Goal: Task Accomplishment & Management: Manage account settings

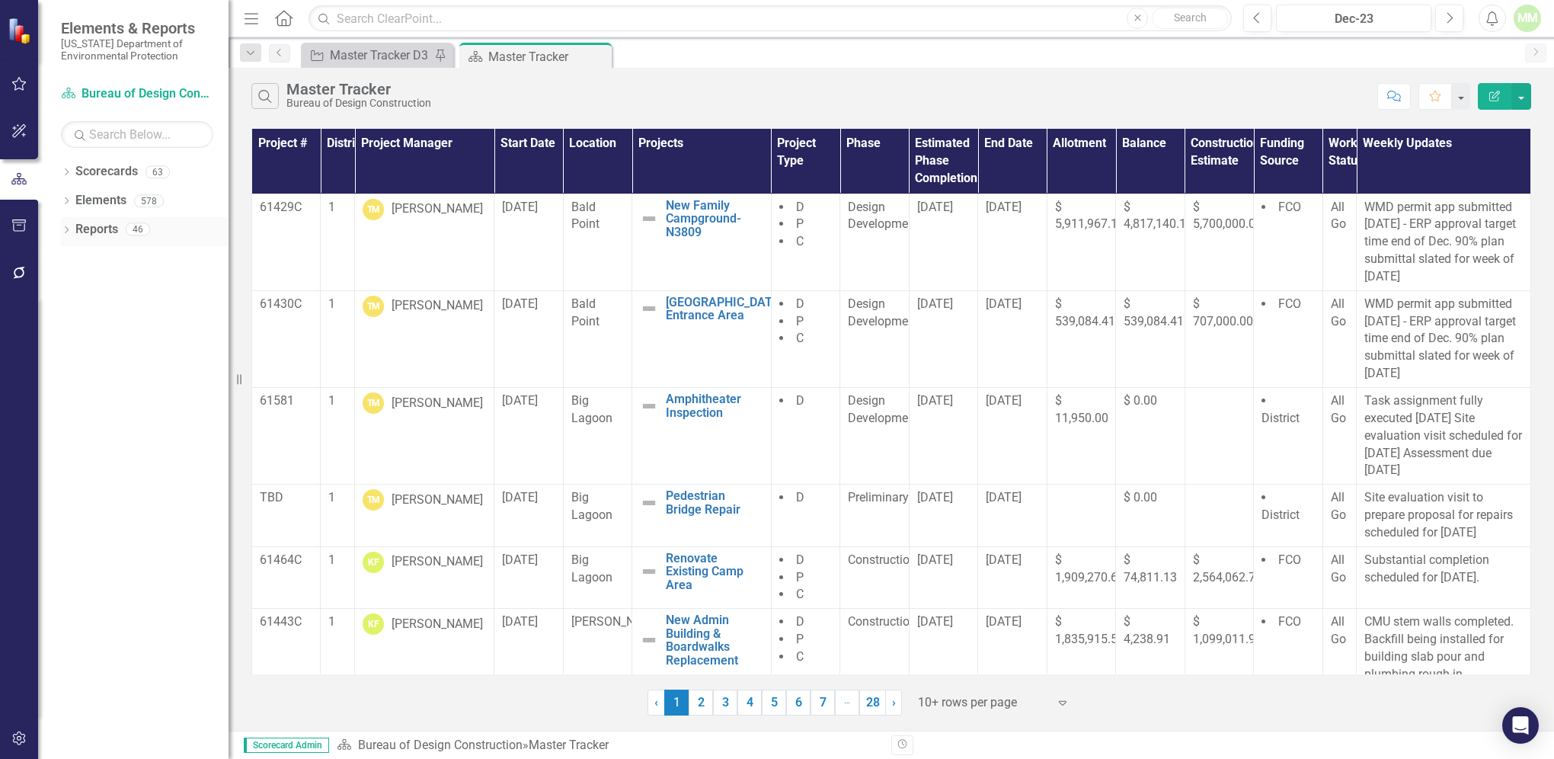
click at [82, 232] on link "Reports" at bounding box center [96, 230] width 43 height 18
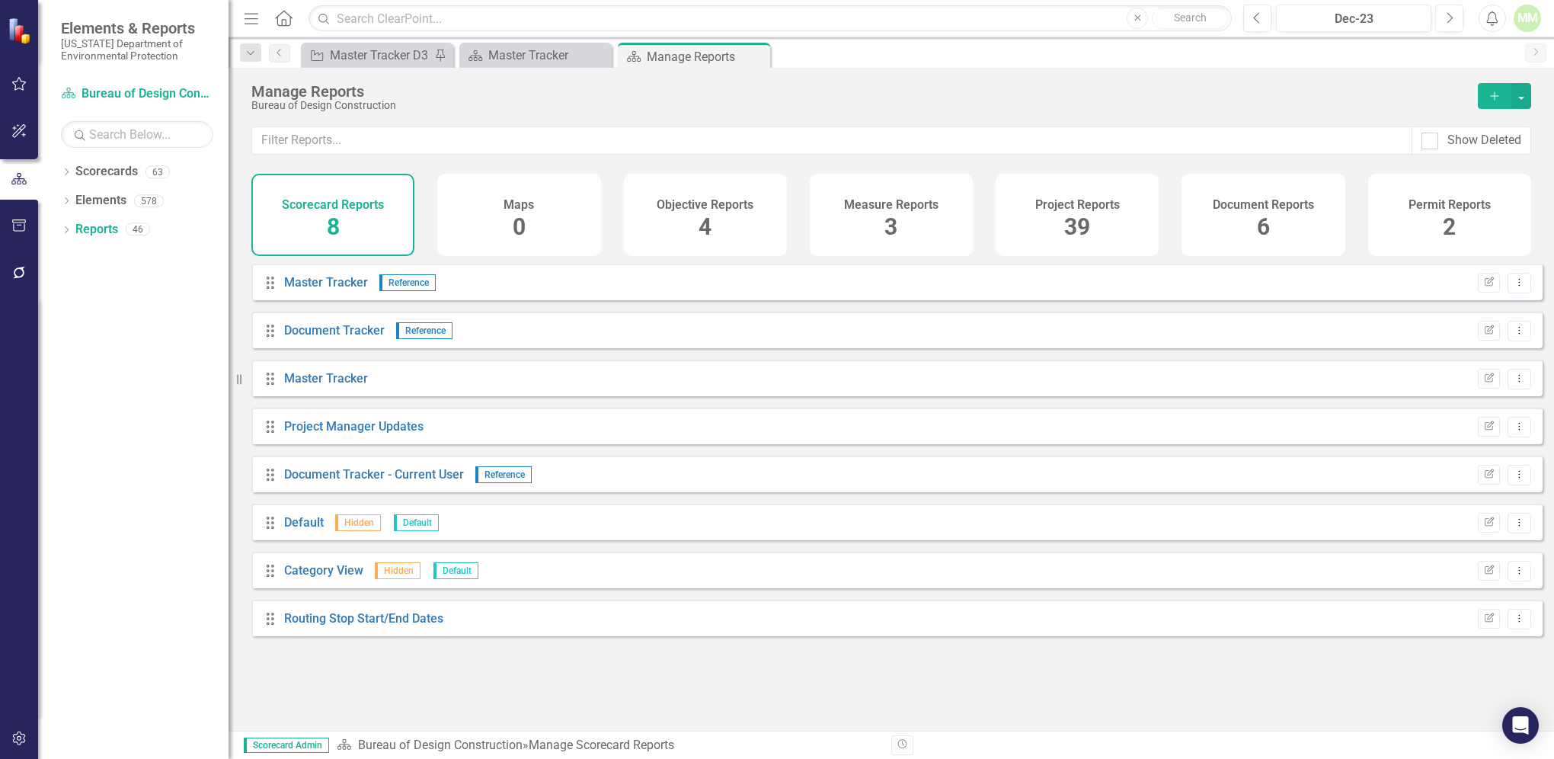
click at [1081, 219] on span "39" at bounding box center [1077, 226] width 26 height 27
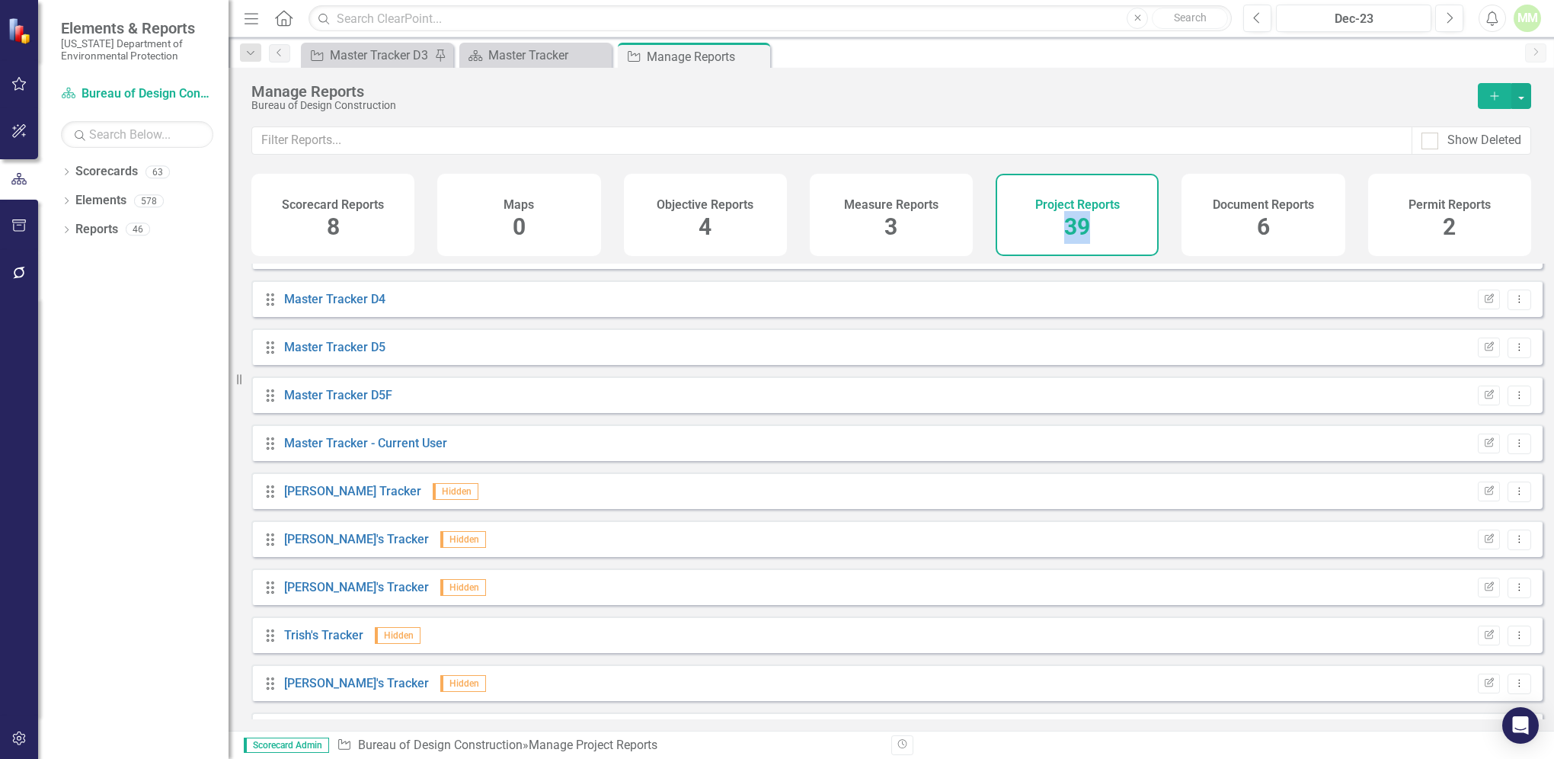
scroll to position [857, 0]
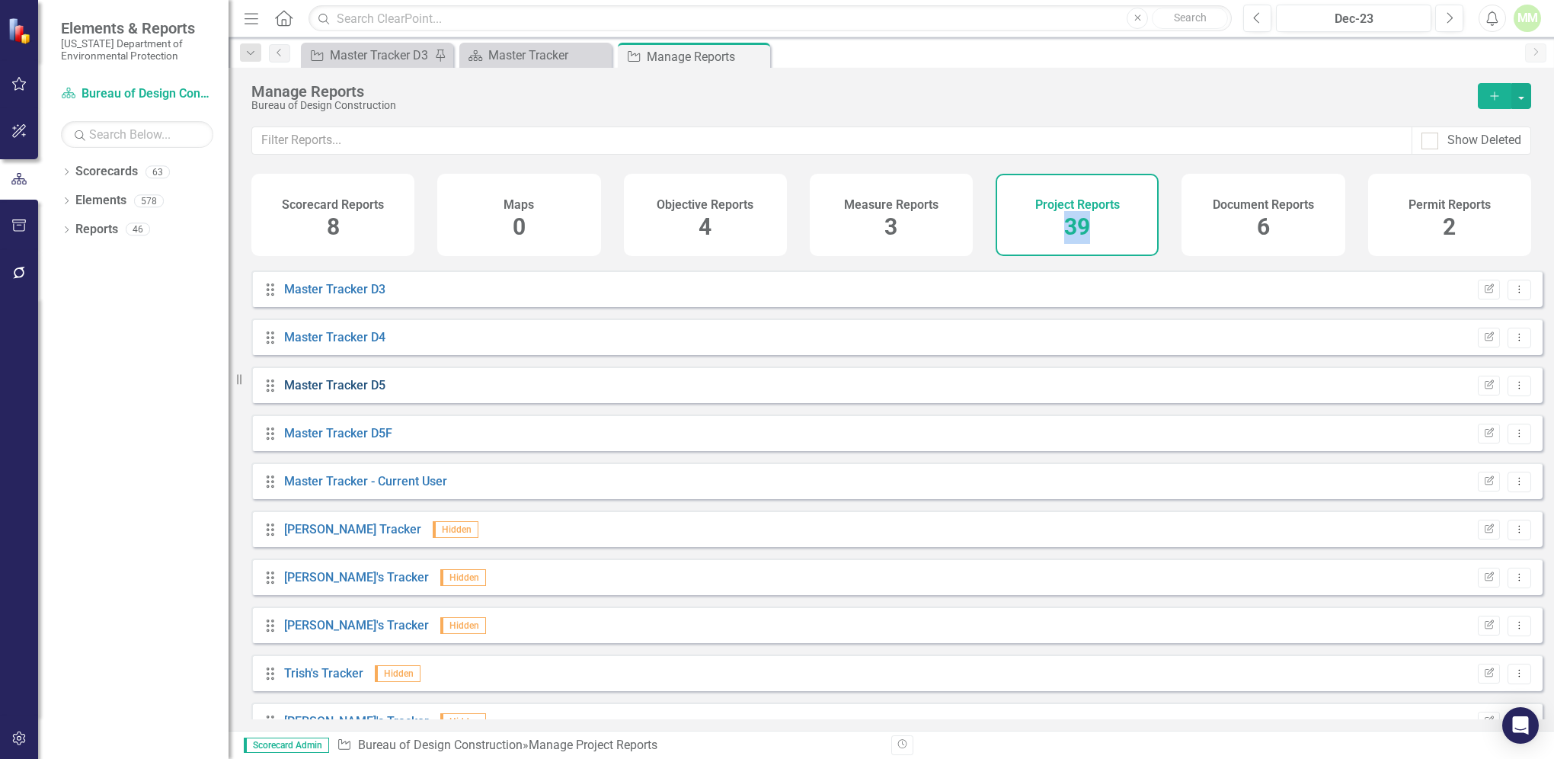
click at [284, 392] on link "Master Tracker D5" at bounding box center [334, 385] width 101 height 14
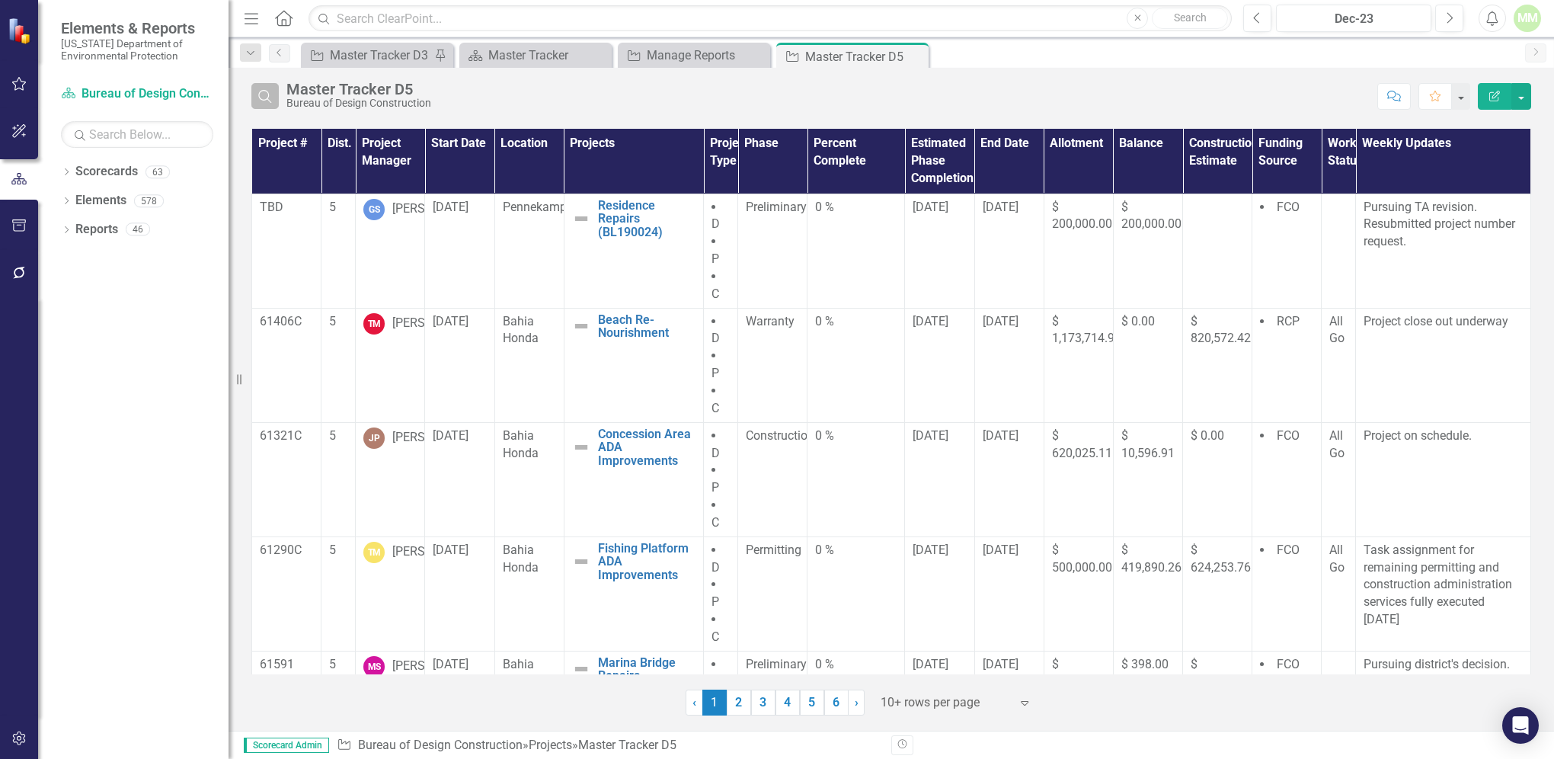
click at [271, 101] on icon "Search" at bounding box center [265, 96] width 17 height 14
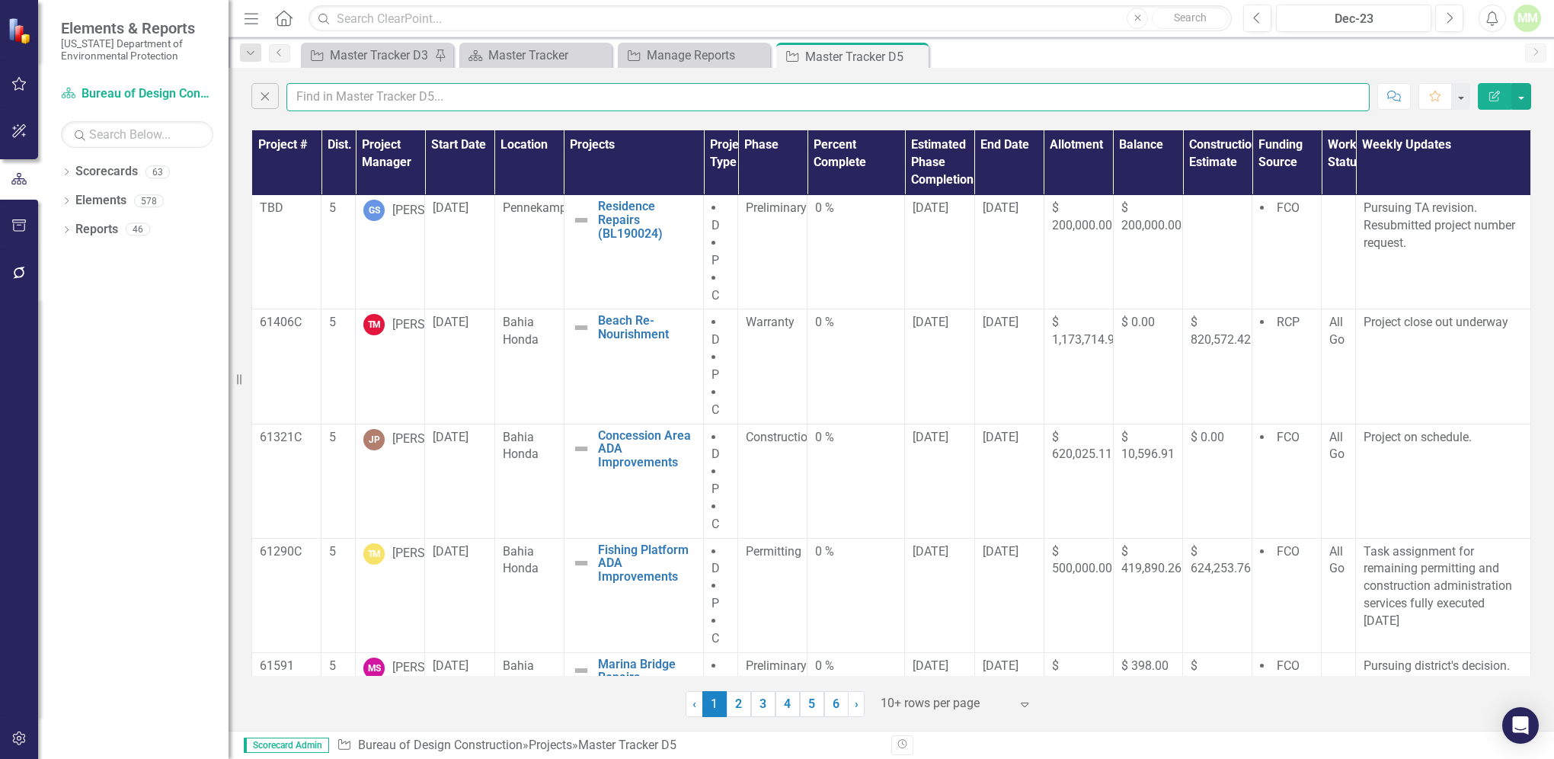
click at [337, 101] on input "text" at bounding box center [827, 97] width 1083 height 28
type input "[PERSON_NAME]"
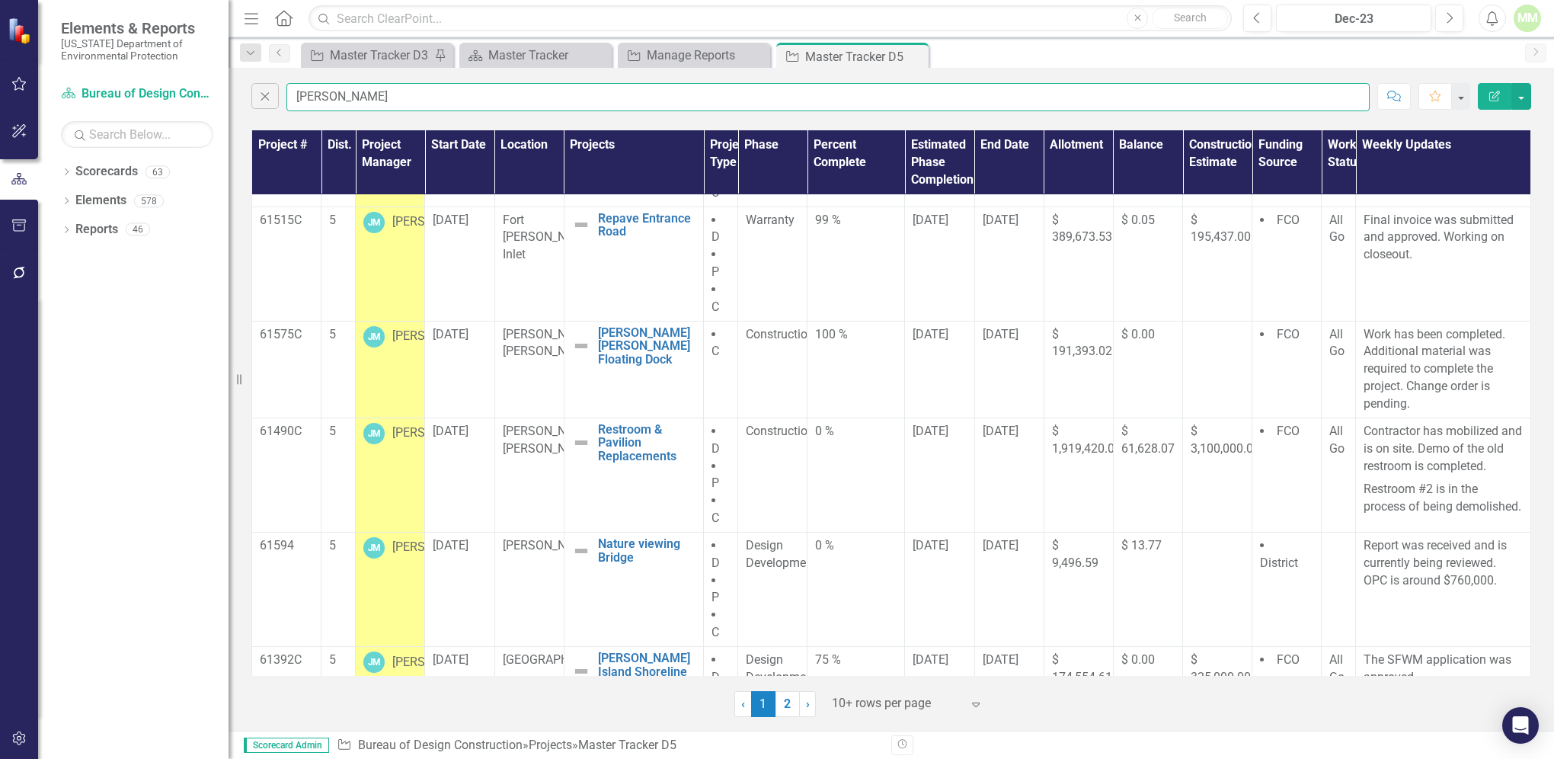
scroll to position [366, 0]
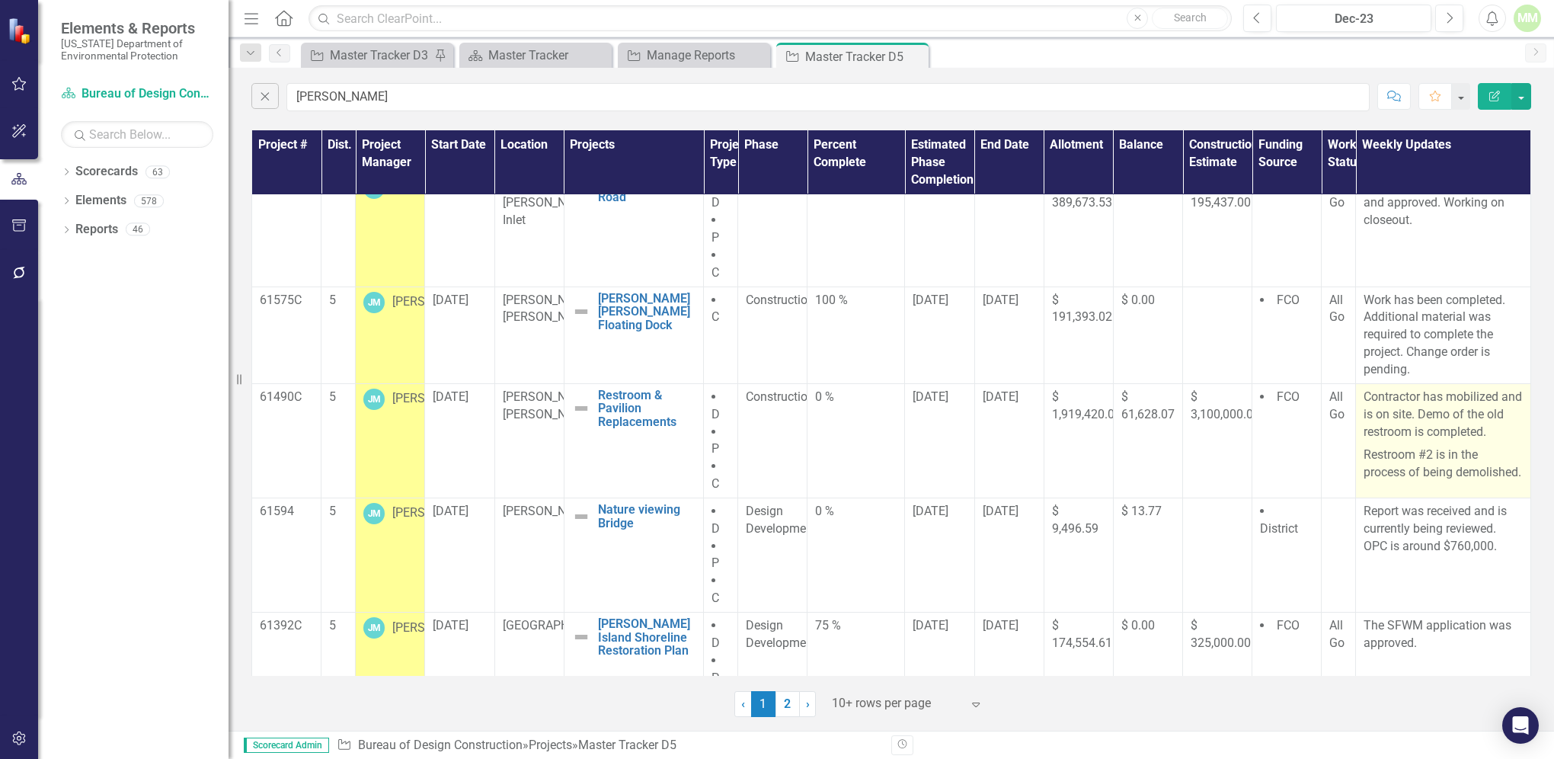
click at [1481, 448] on p "Restroom #2 is in the process of being demolished." at bounding box center [1443, 462] width 159 height 38
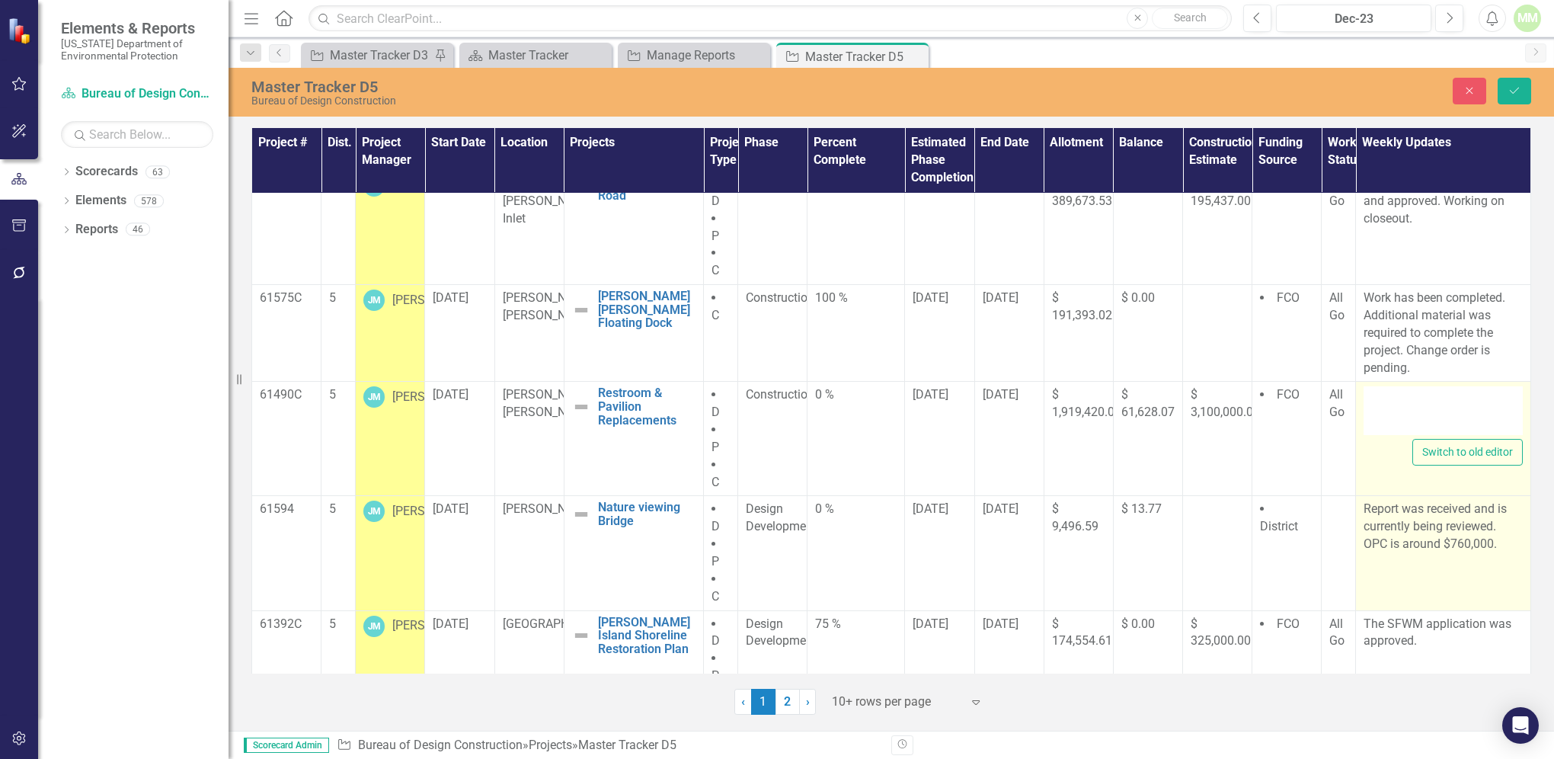
type textarea "<p>Contractor has mobilized and is on site. Demo of the old restroom is complet…"
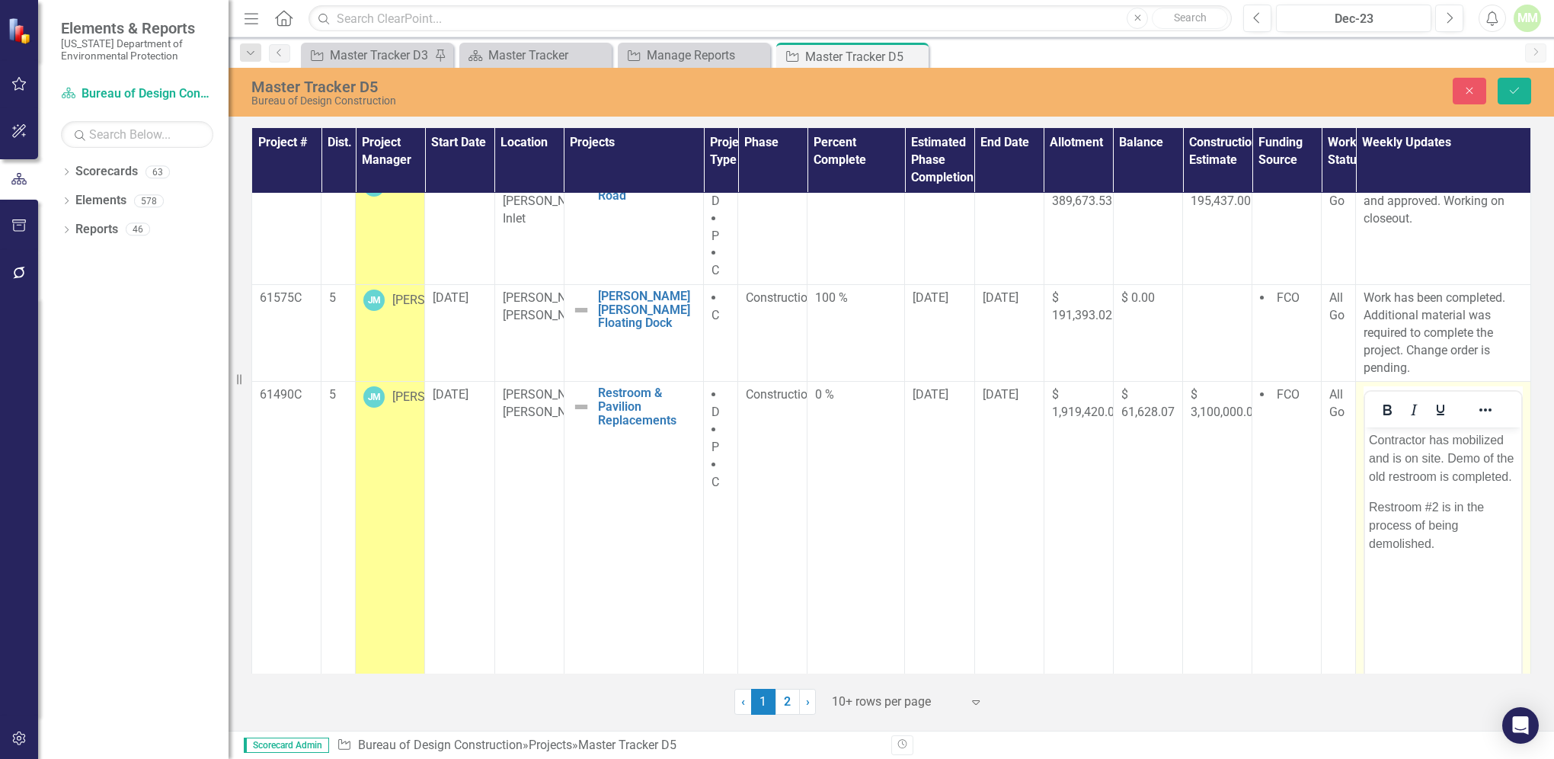
scroll to position [0, 0]
click at [1451, 456] on p "Contractor has mobilized and is on site. Demo of the old restroom is completed." at bounding box center [1443, 458] width 149 height 55
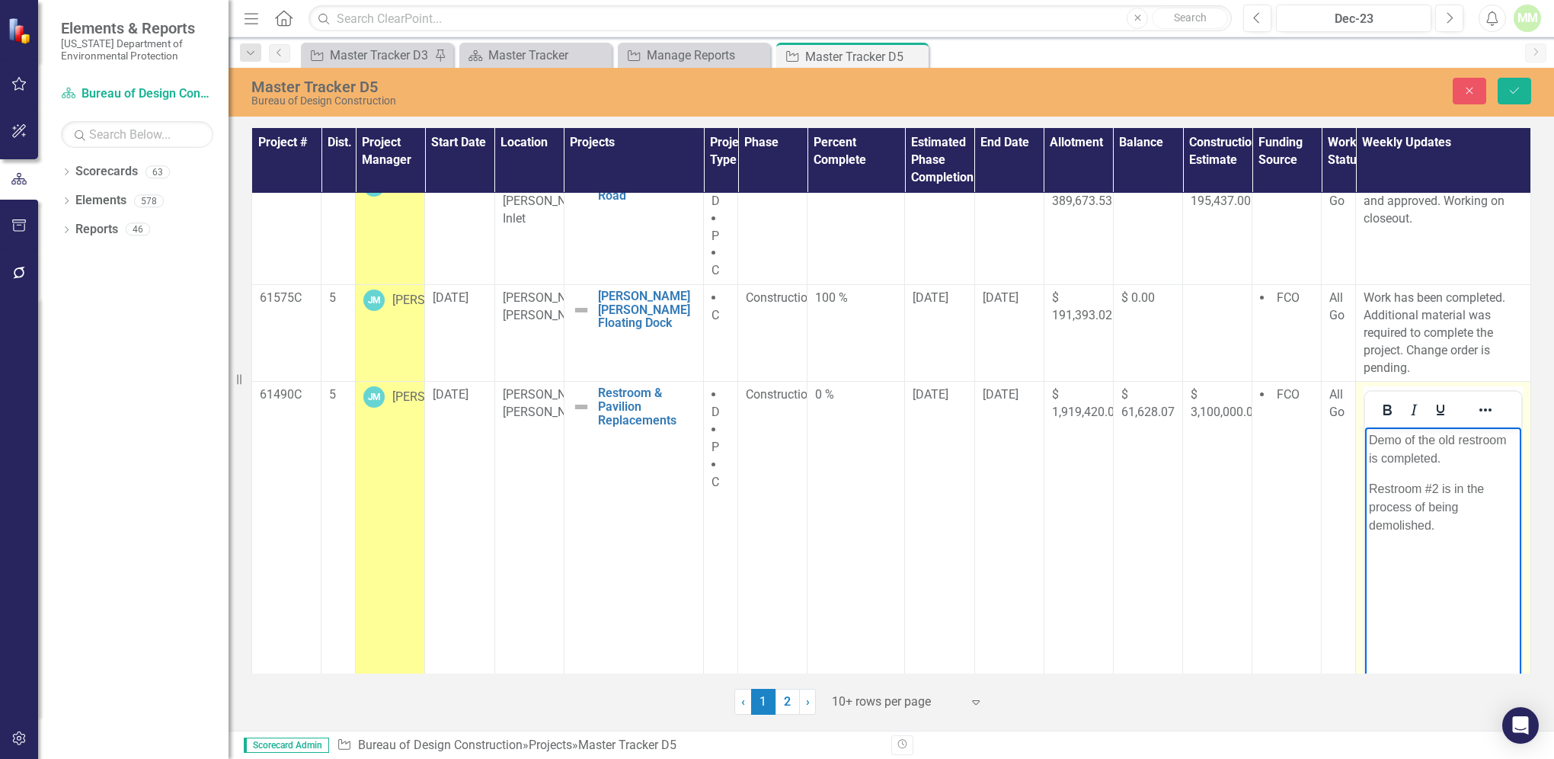
click at [1460, 439] on p "Demo of the old restroom is completed." at bounding box center [1443, 449] width 149 height 37
click at [1441, 462] on p "Demo of both restroom is completed." at bounding box center [1443, 449] width 149 height 37
click at [1444, 526] on p "Restroom #2 is in the process of being demolished." at bounding box center [1443, 507] width 149 height 55
click at [1493, 439] on p "Demo of both restroom is completed." at bounding box center [1443, 449] width 149 height 37
click at [1440, 462] on p "Demo of both restrooms is completed." at bounding box center [1443, 449] width 149 height 37
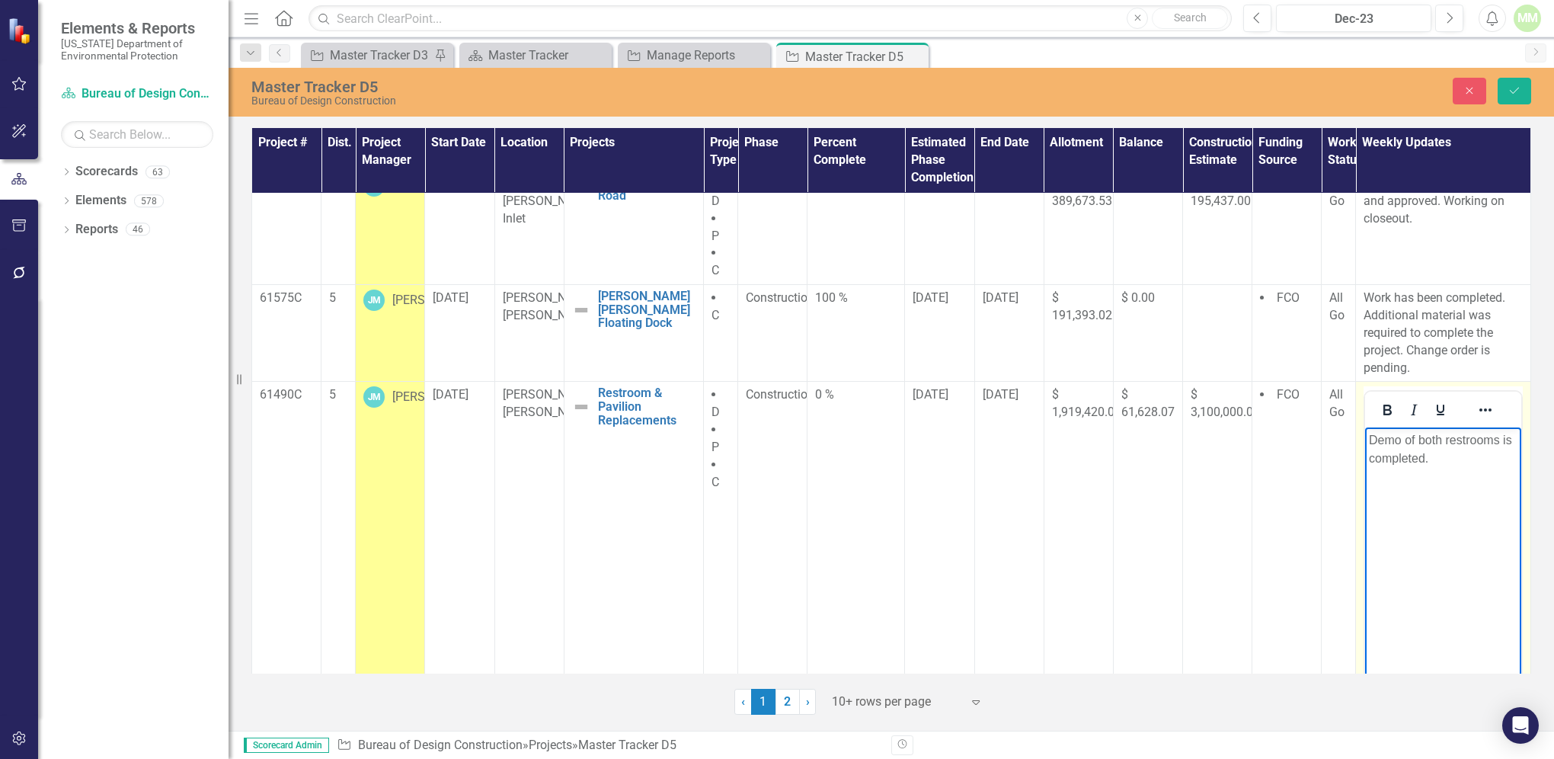
click at [1512, 443] on p "Demo of both restrooms is completed." at bounding box center [1443, 449] width 149 height 37
click at [1453, 456] on p "Demo of both restrooms are completed." at bounding box center [1443, 449] width 149 height 37
click at [1390, 459] on p "Demo of both restrooms are completed." at bounding box center [1443, 449] width 149 height 37
click at [1415, 498] on p "Will be starting piles this week." at bounding box center [1443, 498] width 149 height 37
click at [1391, 488] on p "Will be starting piles this week." at bounding box center [1443, 498] width 149 height 37
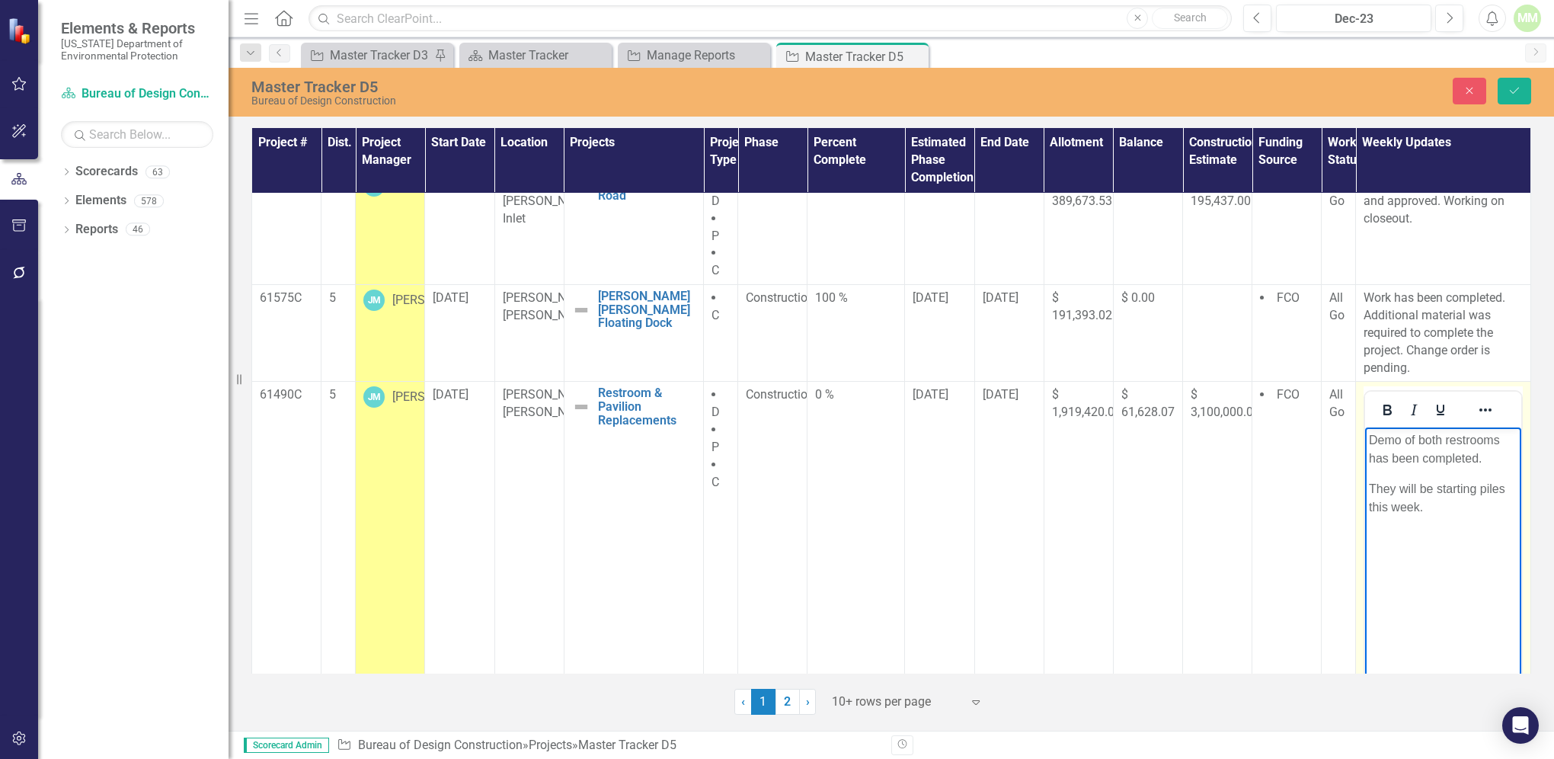
click at [1441, 503] on p "They will be starting piles this week." at bounding box center [1443, 498] width 149 height 37
click at [1509, 86] on icon "Save" at bounding box center [1515, 90] width 14 height 11
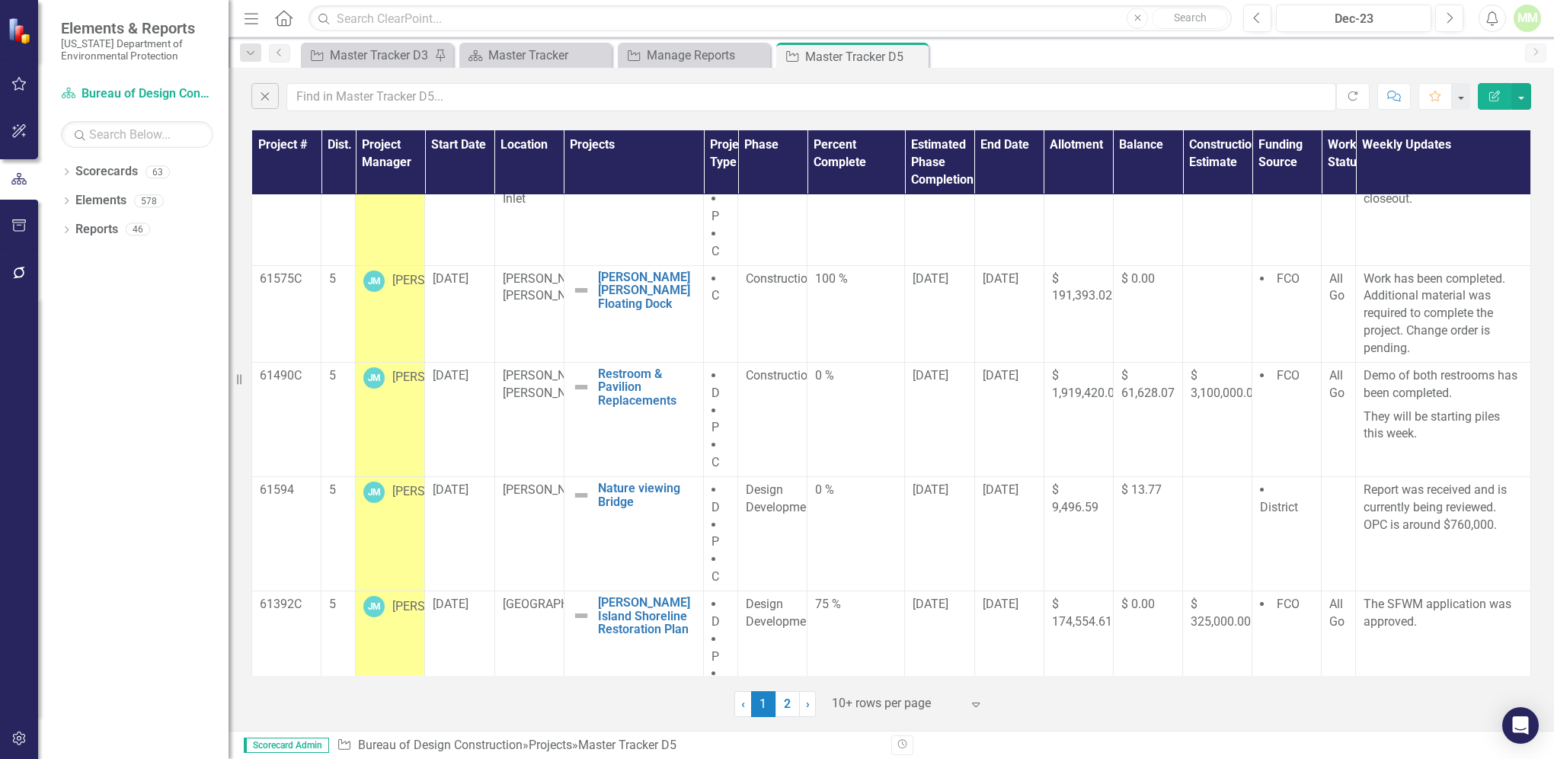
scroll to position [405, 0]
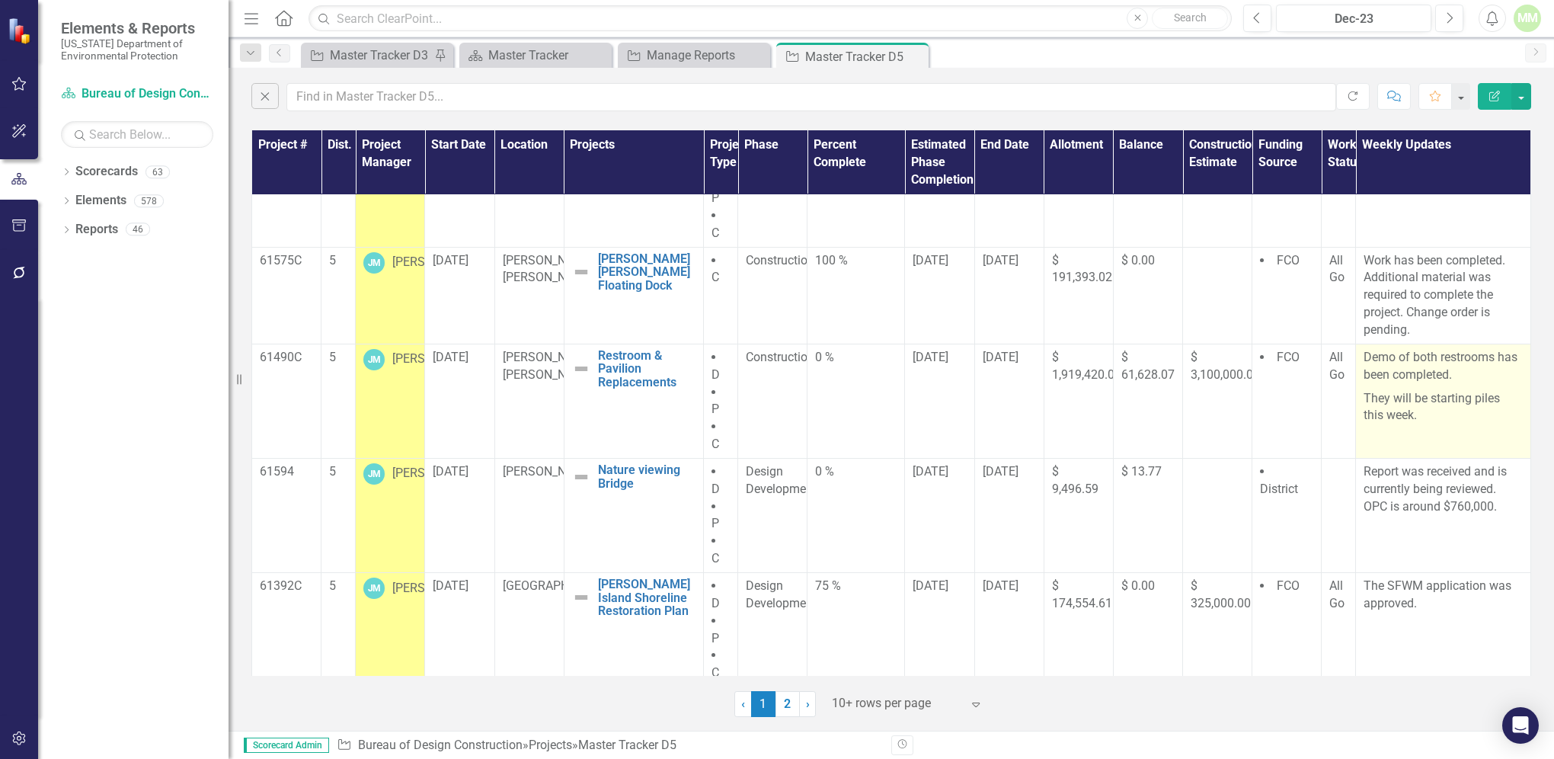
click at [1434, 411] on p "They will be starting piles this week." at bounding box center [1443, 407] width 159 height 41
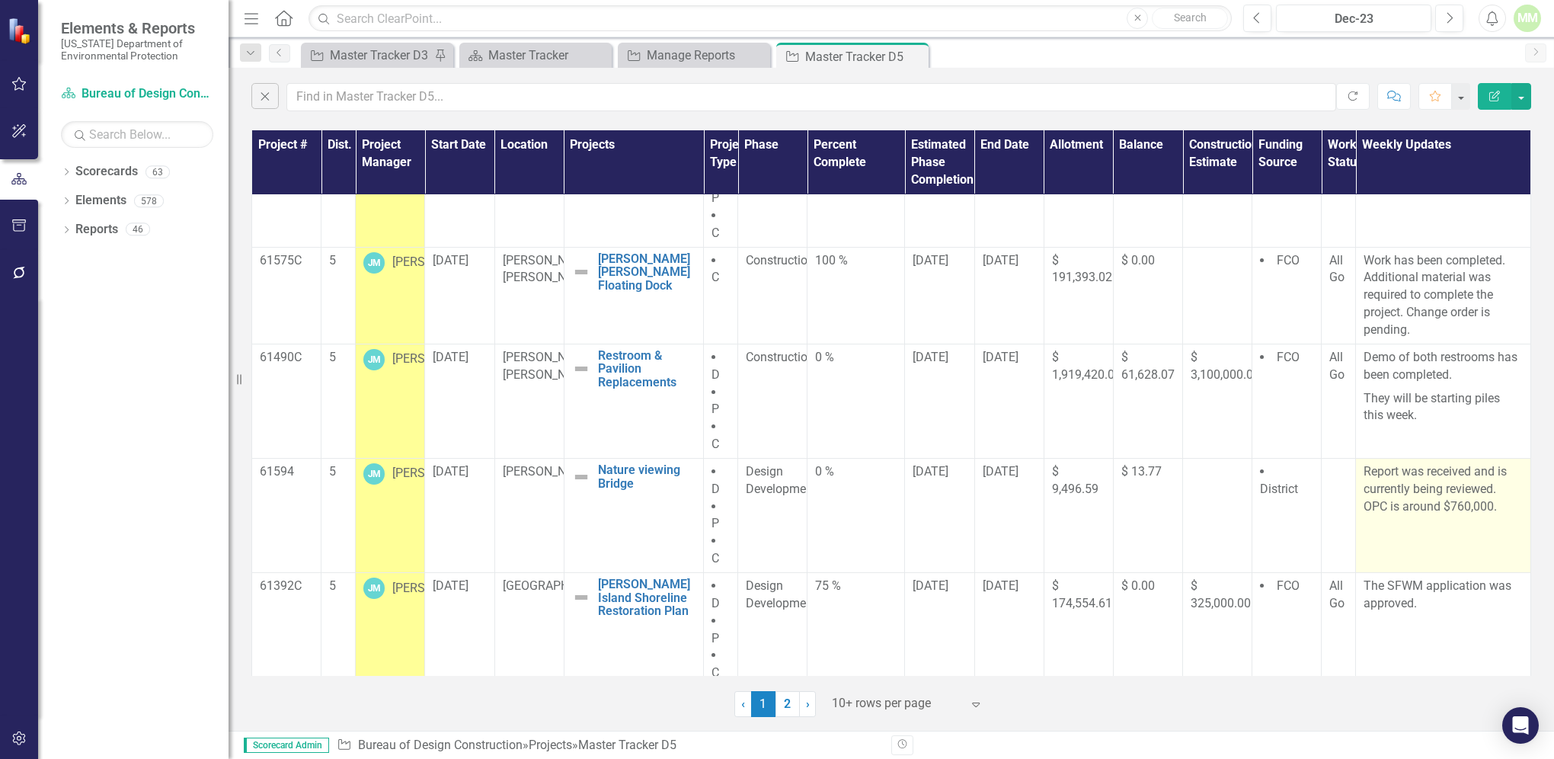
click at [1420, 542] on td "Report was received and is currently being reviewed. OPC is around $760,000." at bounding box center [1443, 515] width 175 height 114
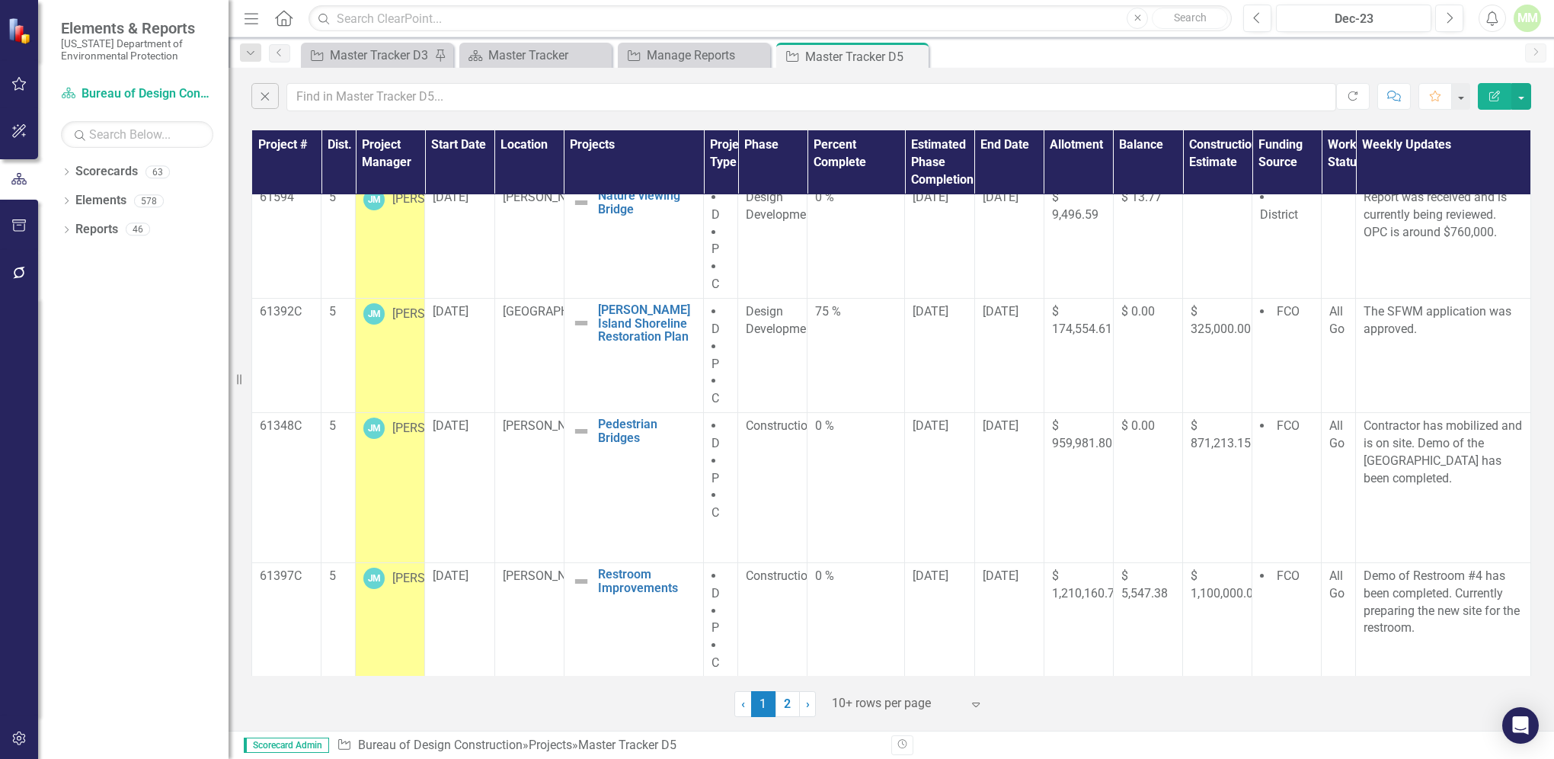
scroll to position [0, 0]
